Goal: Transaction & Acquisition: Subscribe to service/newsletter

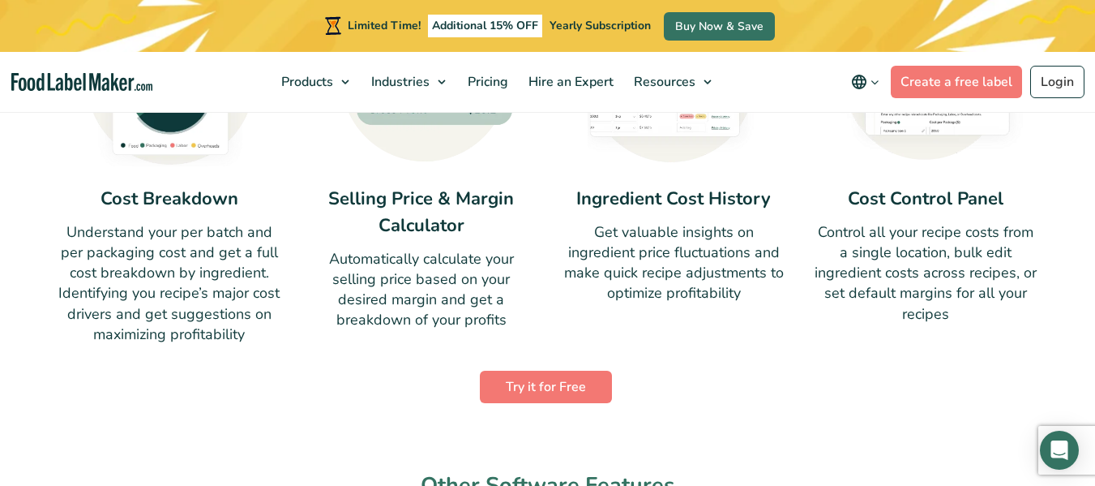
scroll to position [1216, 0]
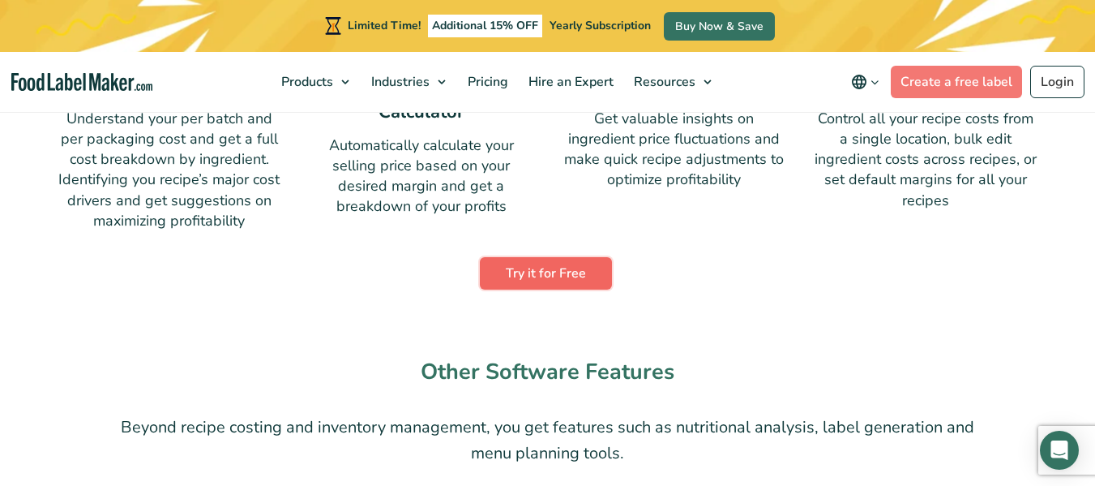
click at [571, 278] on link "Try it for Free" at bounding box center [546, 273] width 132 height 32
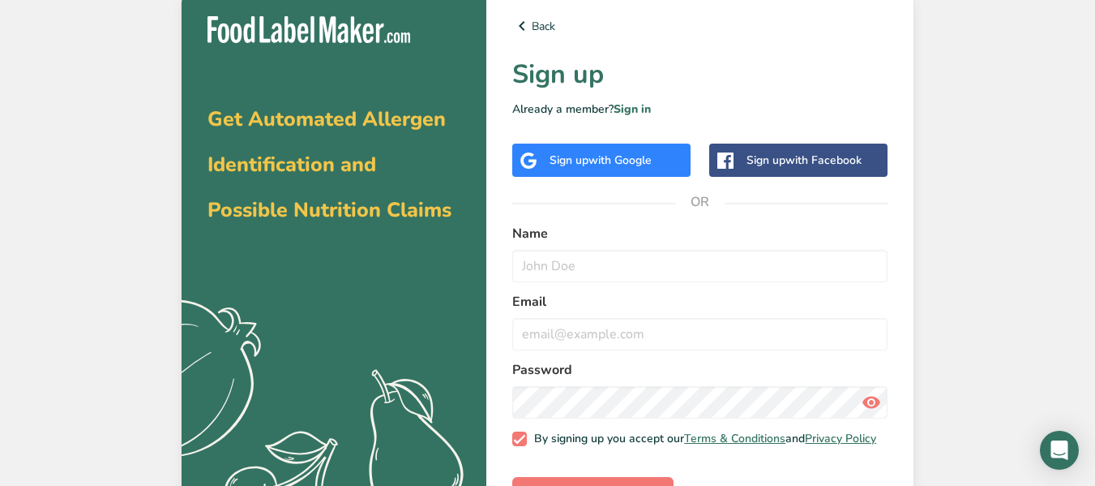
click at [636, 149] on div "Sign up with Google" at bounding box center [601, 160] width 178 height 33
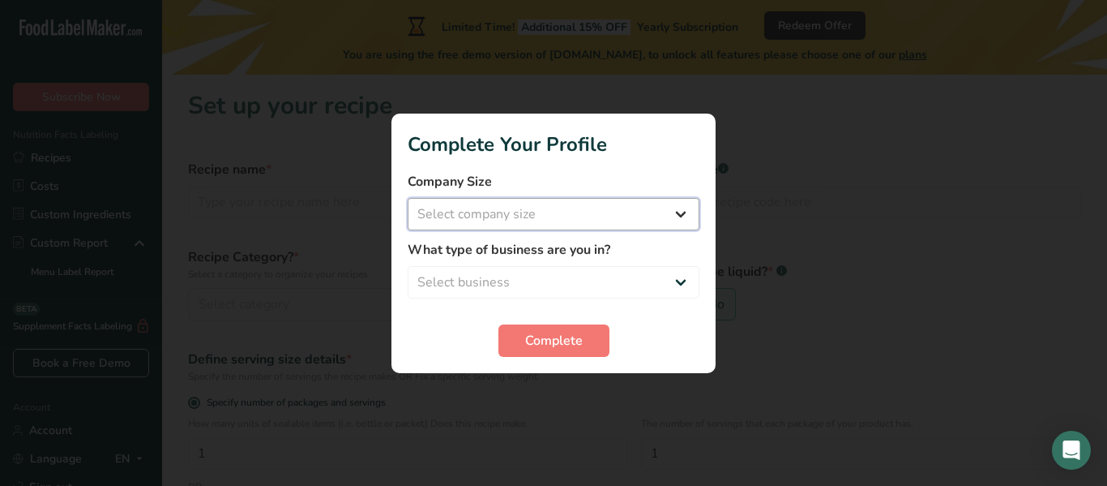
click at [685, 208] on select "Select company size Fewer than 10 Employees 10 to 50 Employees 51 to 500 Employ…" at bounding box center [554, 214] width 292 height 32
select select "1"
click at [408, 198] on select "Select company size Fewer than 10 Employees 10 to 50 Employees 51 to 500 Employ…" at bounding box center [554, 214] width 292 height 32
click at [514, 281] on select "Select business Packaged Food Manufacturer Restaurant & Cafe Bakery Meal Plans …" at bounding box center [554, 282] width 292 height 32
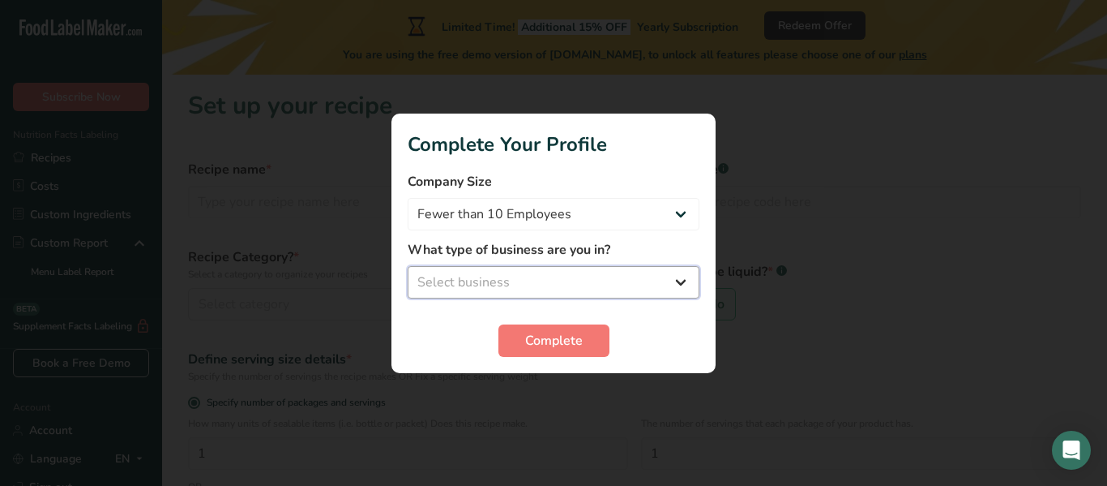
click at [679, 278] on select "Select business Packaged Food Manufacturer Restaurant & Cafe Bakery Meal Plans …" at bounding box center [554, 282] width 292 height 32
select select "8"
click at [408, 266] on select "Select business Packaged Food Manufacturer Restaurant & Cafe Bakery Meal Plans …" at bounding box center [554, 282] width 292 height 32
click at [479, 283] on select "Packaged Food Manufacturer Restaurant & Cafe Bakery Meal Plans & Catering Compa…" at bounding box center [554, 282] width 292 height 32
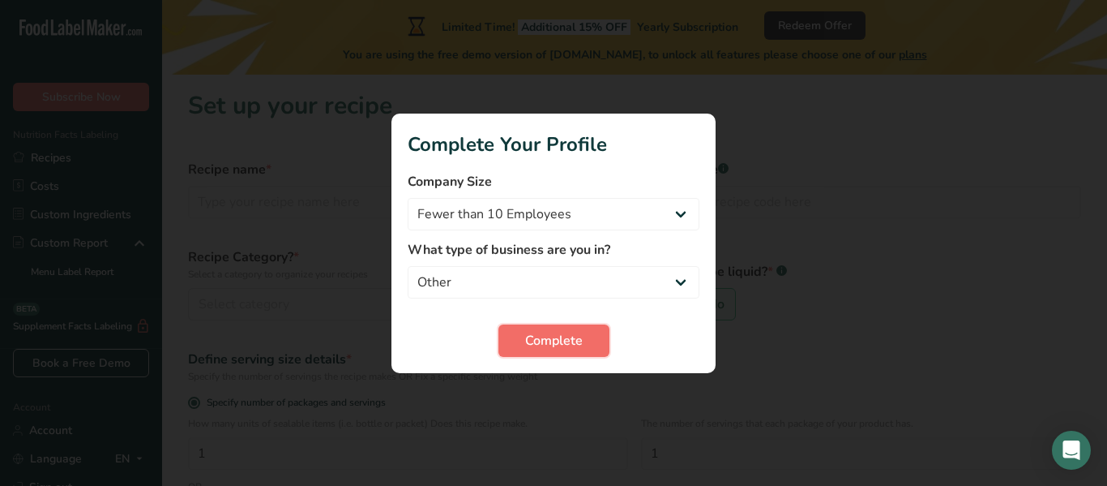
click at [539, 347] on span "Complete" at bounding box center [554, 340] width 58 height 19
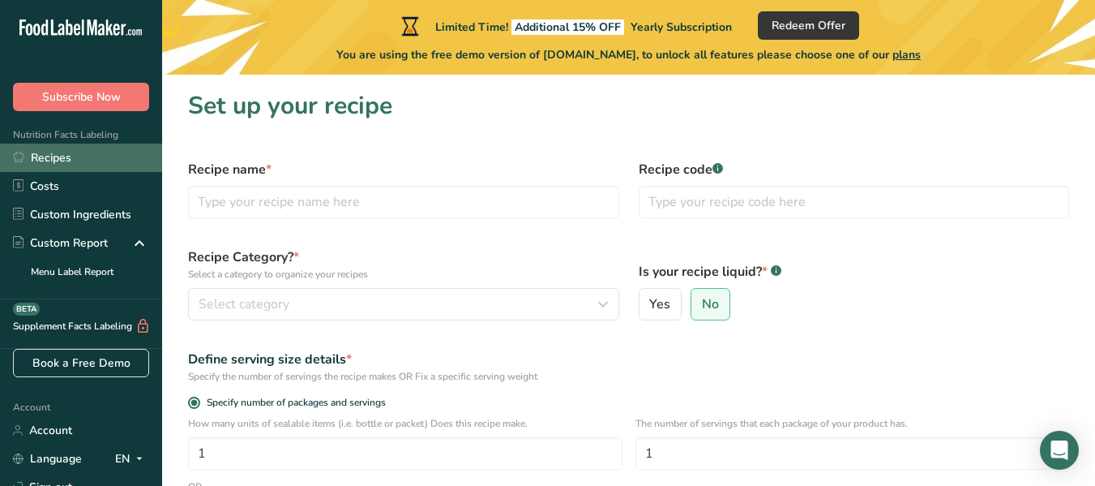
click at [74, 166] on link "Recipes" at bounding box center [81, 158] width 162 height 28
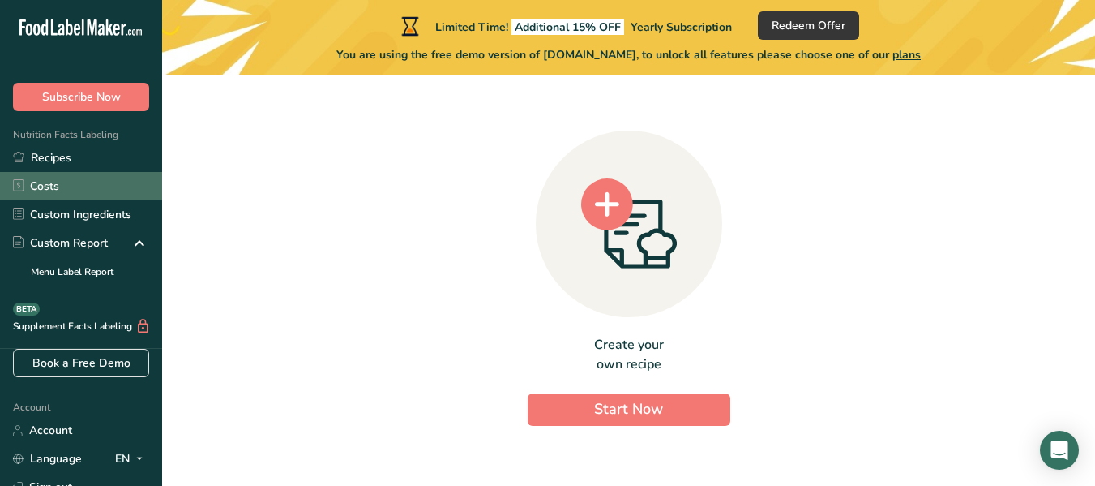
click at [50, 188] on link "Costs" at bounding box center [81, 186] width 162 height 28
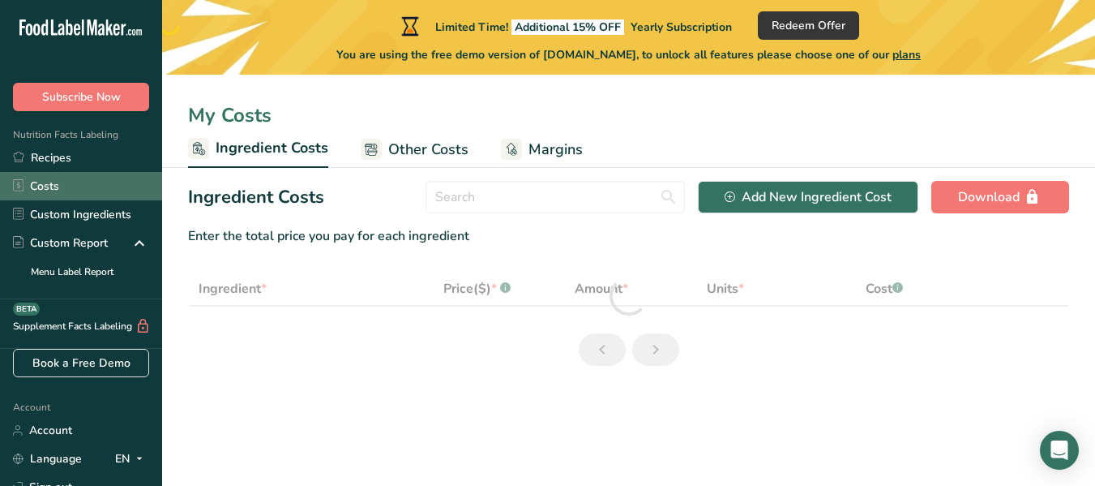
select select "1"
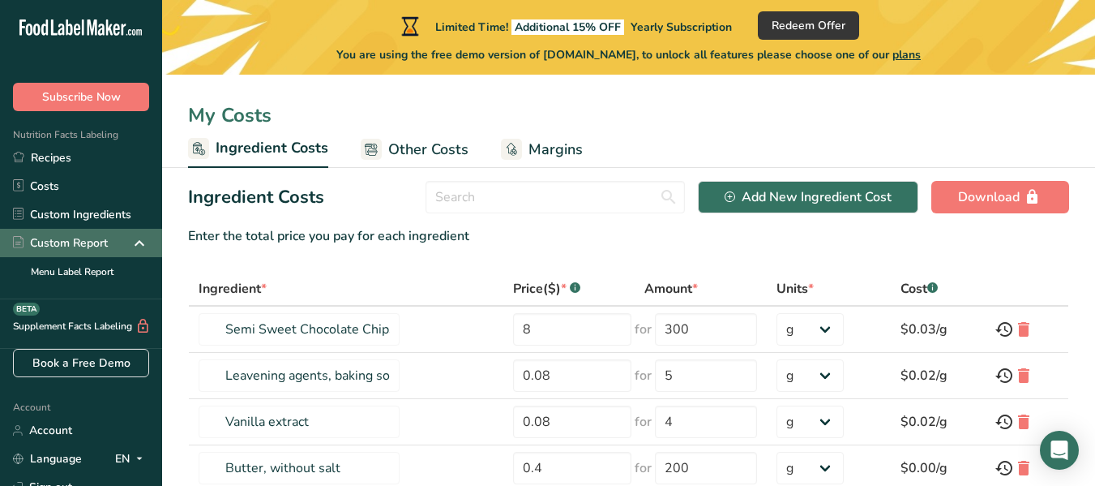
click at [79, 246] on div "Custom Report" at bounding box center [60, 242] width 95 height 17
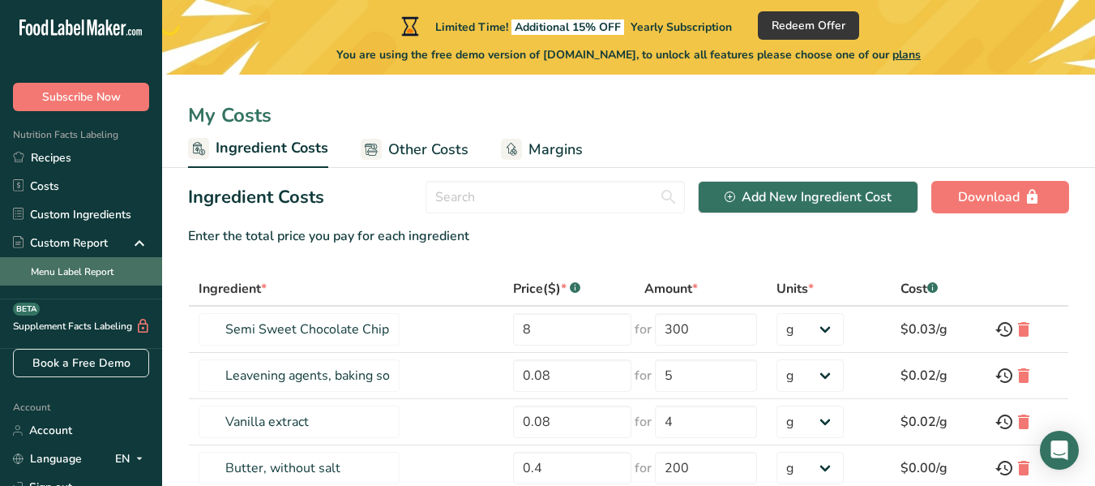
click at [75, 270] on link "Menu Label Report" at bounding box center [81, 271] width 162 height 28
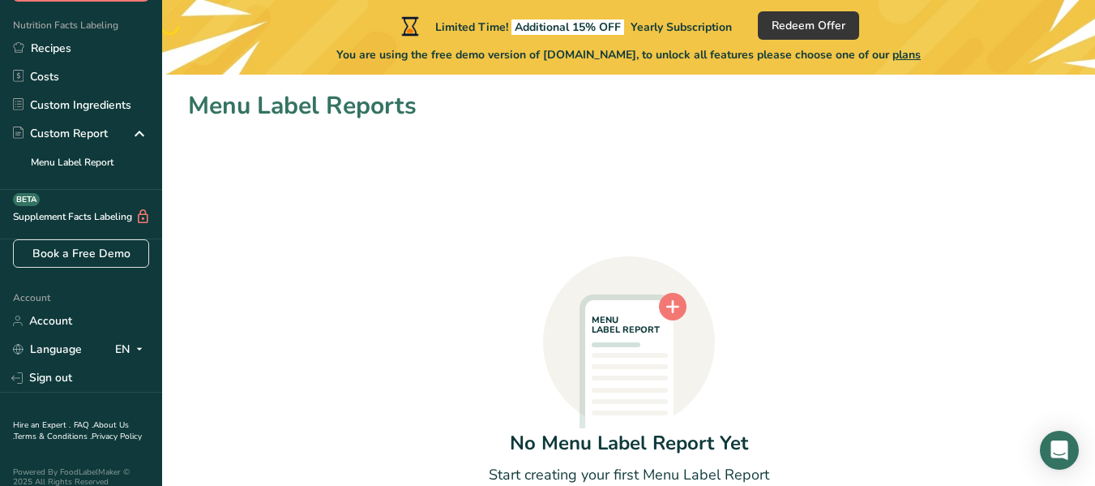
scroll to position [135, 0]
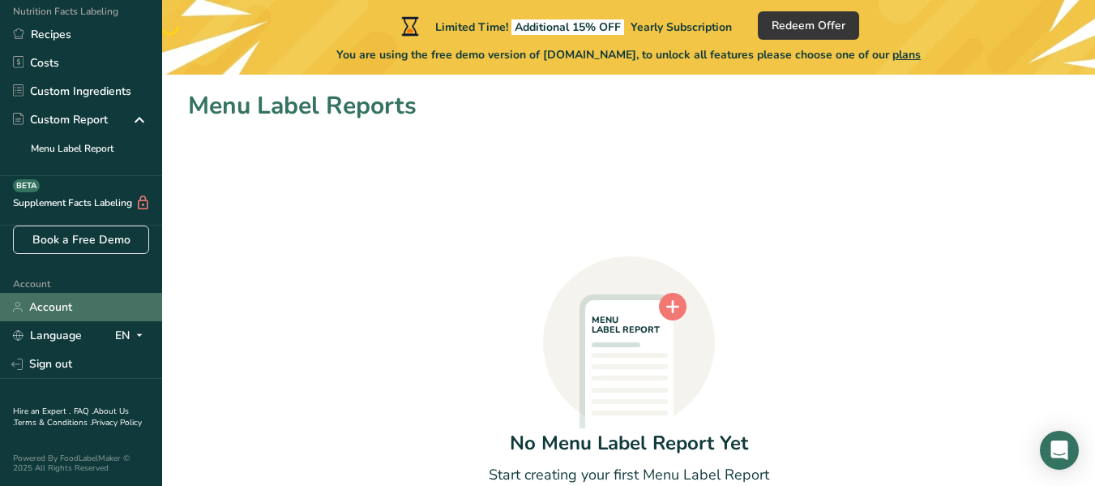
click at [62, 297] on link "Account" at bounding box center [81, 307] width 162 height 28
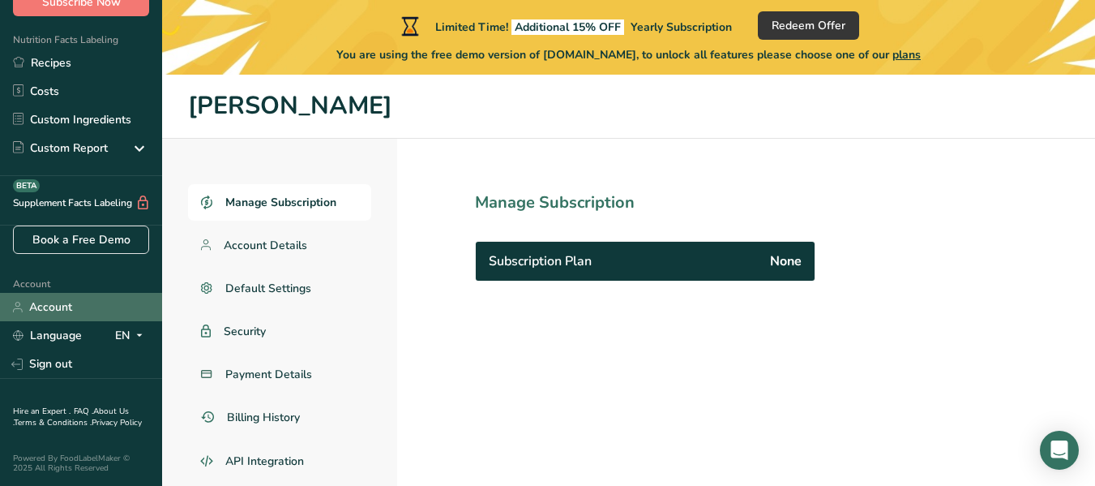
scroll to position [106, 0]
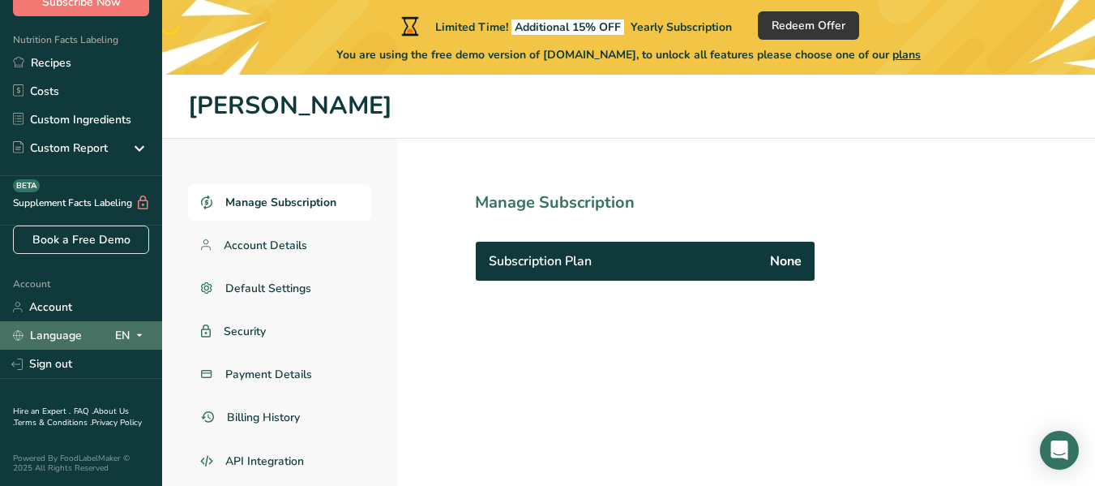
click at [62, 325] on link "Language" at bounding box center [47, 335] width 69 height 28
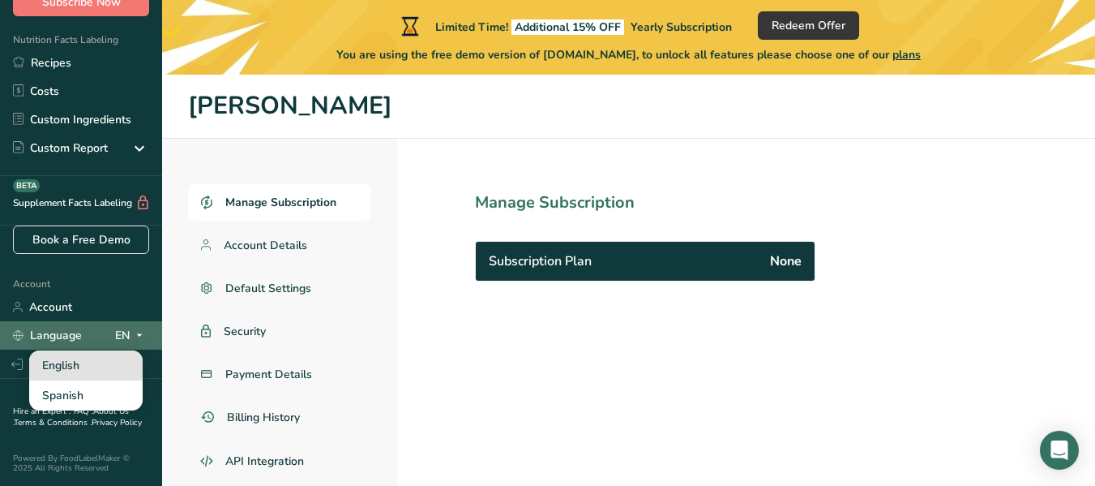
click at [61, 350] on div "English" at bounding box center [86, 365] width 114 height 30
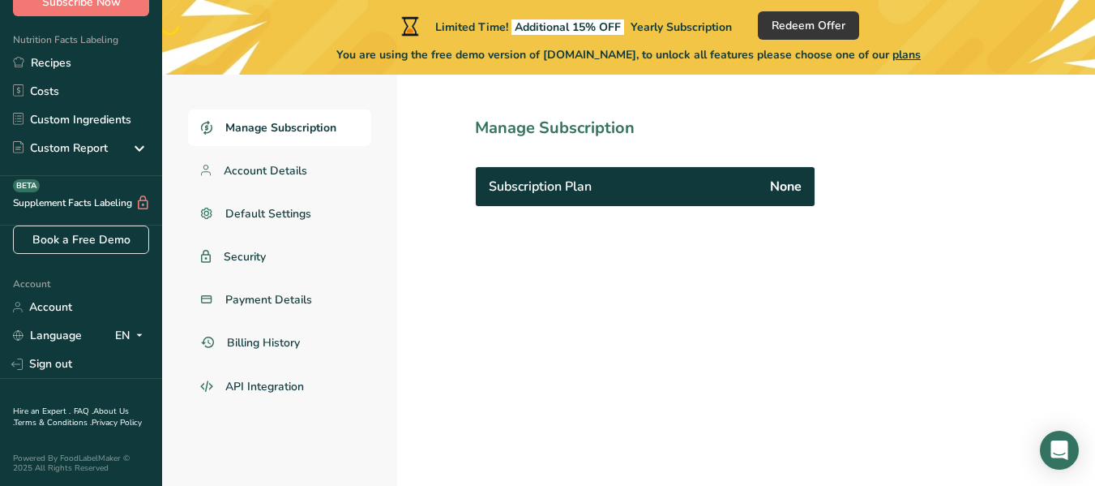
scroll to position [0, 0]
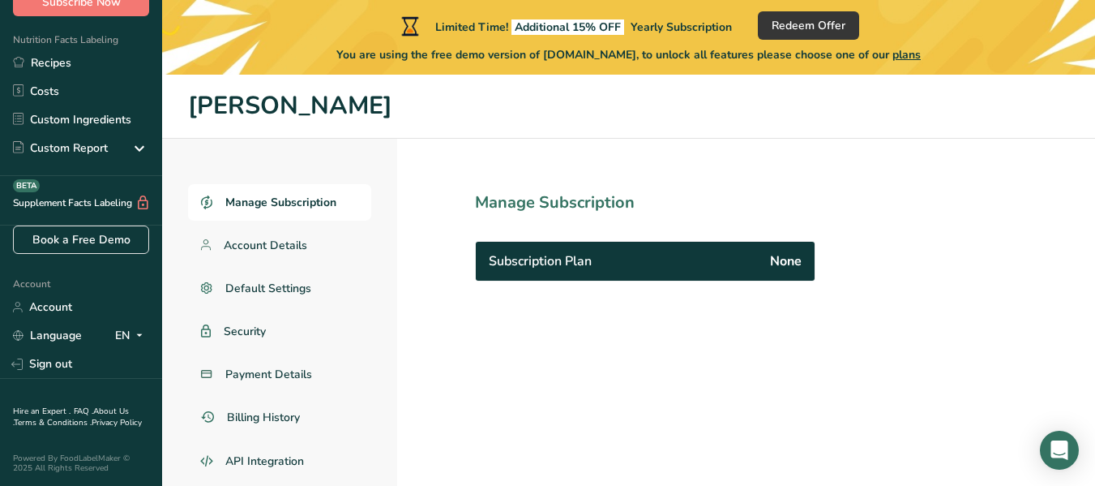
click at [244, 208] on span "Manage Subscription" at bounding box center [280, 202] width 111 height 17
click at [293, 201] on span "Manage Subscription" at bounding box center [280, 202] width 111 height 17
click at [538, 202] on h1 "Manage Subscription" at bounding box center [681, 203] width 412 height 24
click at [792, 259] on span "None" at bounding box center [786, 260] width 32 height 19
click at [551, 257] on span "Subscription Plan" at bounding box center [540, 260] width 103 height 19
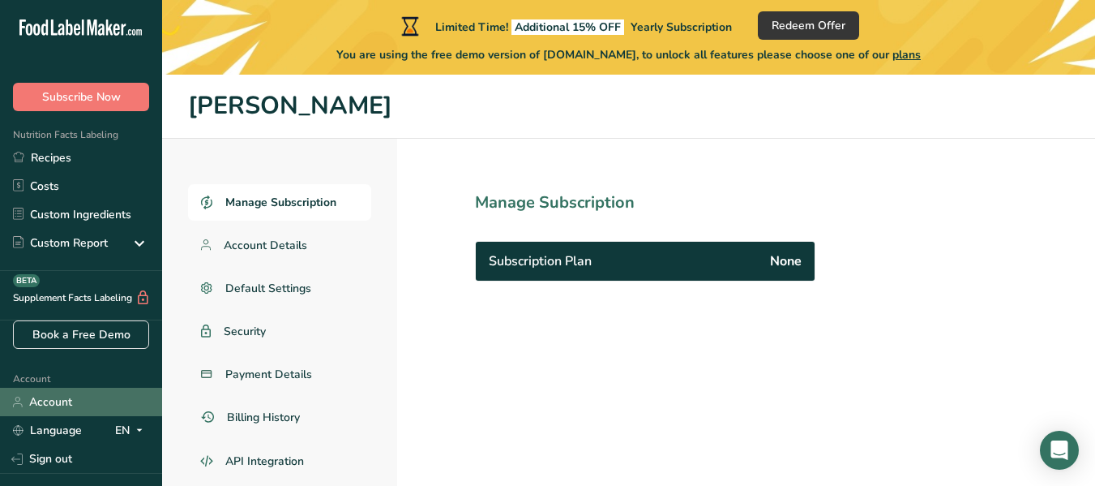
click at [75, 401] on link "Account" at bounding box center [81, 402] width 162 height 28
click at [65, 400] on link "Account" at bounding box center [81, 402] width 162 height 28
click at [297, 245] on span "Account Details" at bounding box center [266, 245] width 84 height 17
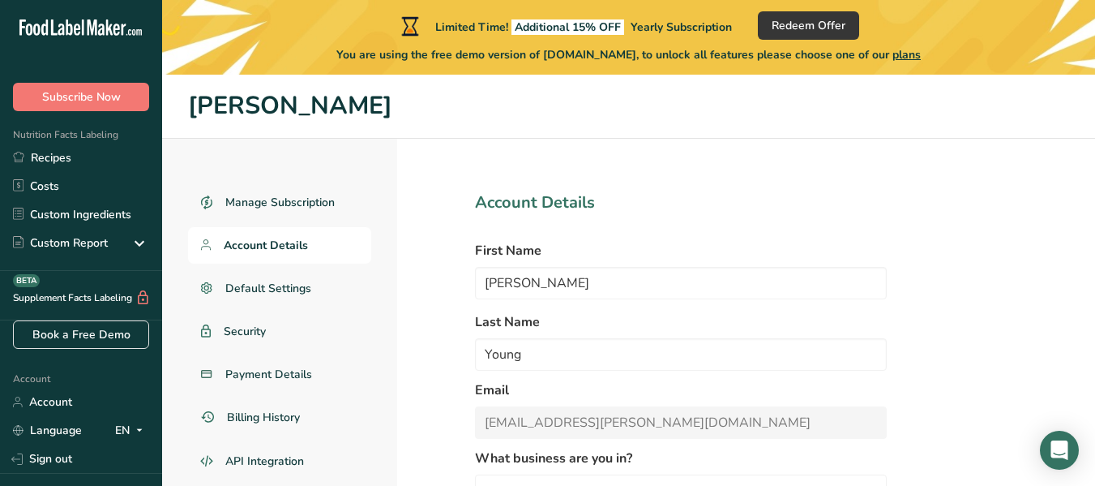
select select "8"
click at [111, 103] on span "Subscribe Now" at bounding box center [81, 96] width 79 height 17
